Goal: Check status: Check status

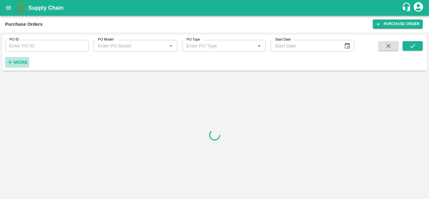
click at [20, 62] on strong "More" at bounding box center [21, 62] width 14 height 5
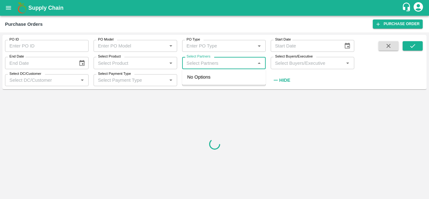
click at [237, 64] on input "Select Partners" at bounding box center [218, 63] width 69 height 8
paste input "[PERSON_NAME] [PERSON_NAME]"
type input "[PERSON_NAME] [PERSON_NAME]"
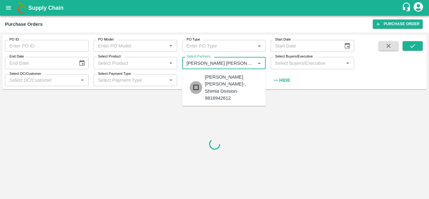
click at [196, 84] on input "checkbox" at bounding box center [196, 87] width 13 height 13
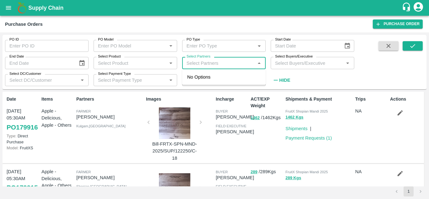
click at [208, 64] on input "Select Partners" at bounding box center [218, 63] width 69 height 8
paste input "[PERSON_NAME] [PERSON_NAME]"
type input "[PERSON_NAME] [PERSON_NAME]"
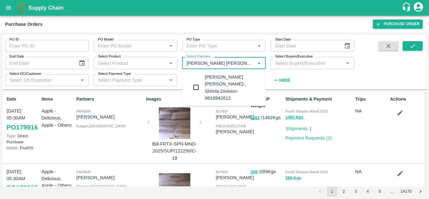
click at [194, 84] on input "checkbox" at bounding box center [196, 87] width 13 height 13
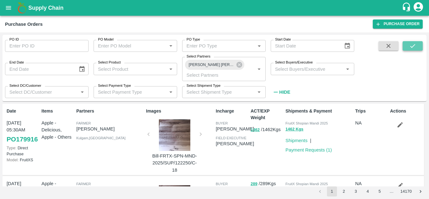
click at [410, 45] on icon "submit" at bounding box center [413, 45] width 7 height 7
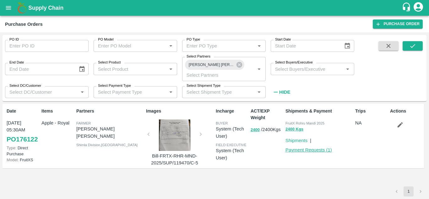
click at [294, 148] on link "Payment Requests ( 1 )" at bounding box center [309, 149] width 47 height 5
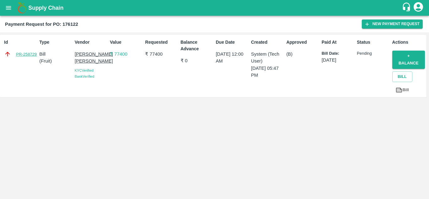
click at [30, 56] on link "PR-258729" at bounding box center [26, 54] width 21 height 6
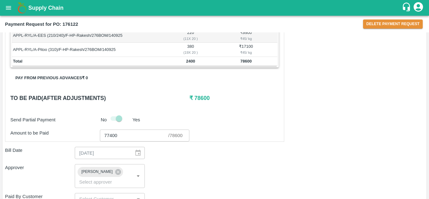
scroll to position [247, 0]
